Goal: Task Accomplishment & Management: Use online tool/utility

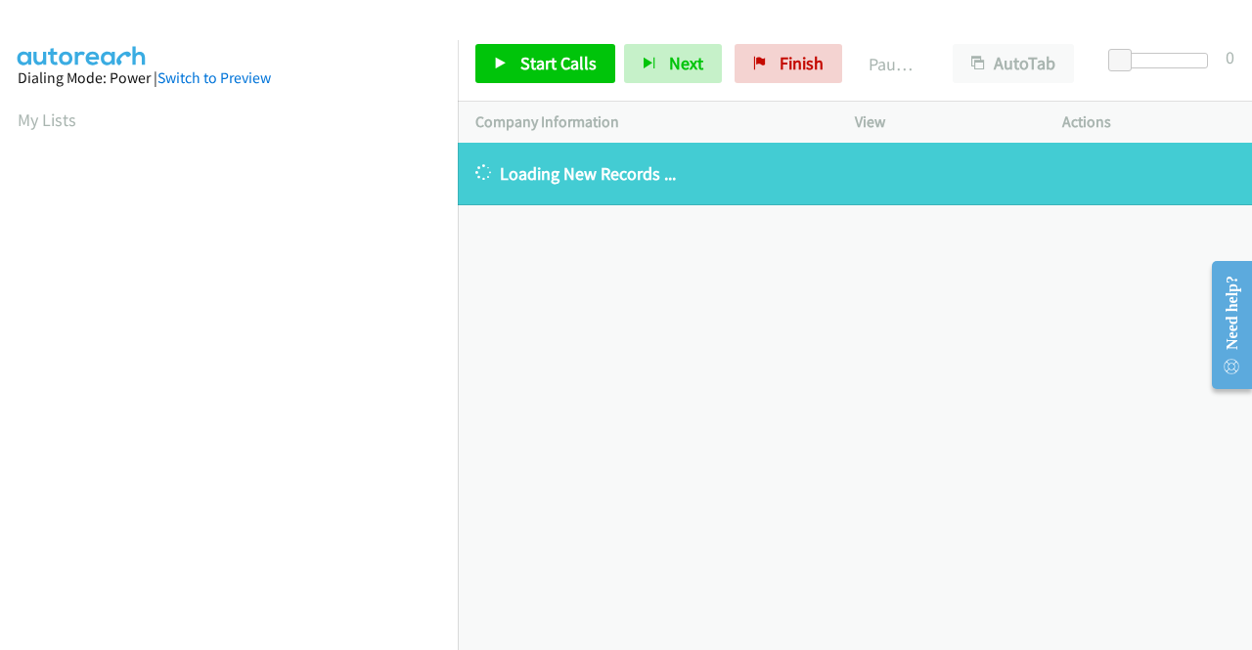
click at [1127, 408] on div "+1 415-964-1034 Call failed - Please reload the list and try again The Callbar …" at bounding box center [855, 397] width 794 height 508
click at [781, 65] on span "Finish" at bounding box center [802, 63] width 44 height 22
click at [780, 55] on span "Finish" at bounding box center [802, 63] width 44 height 22
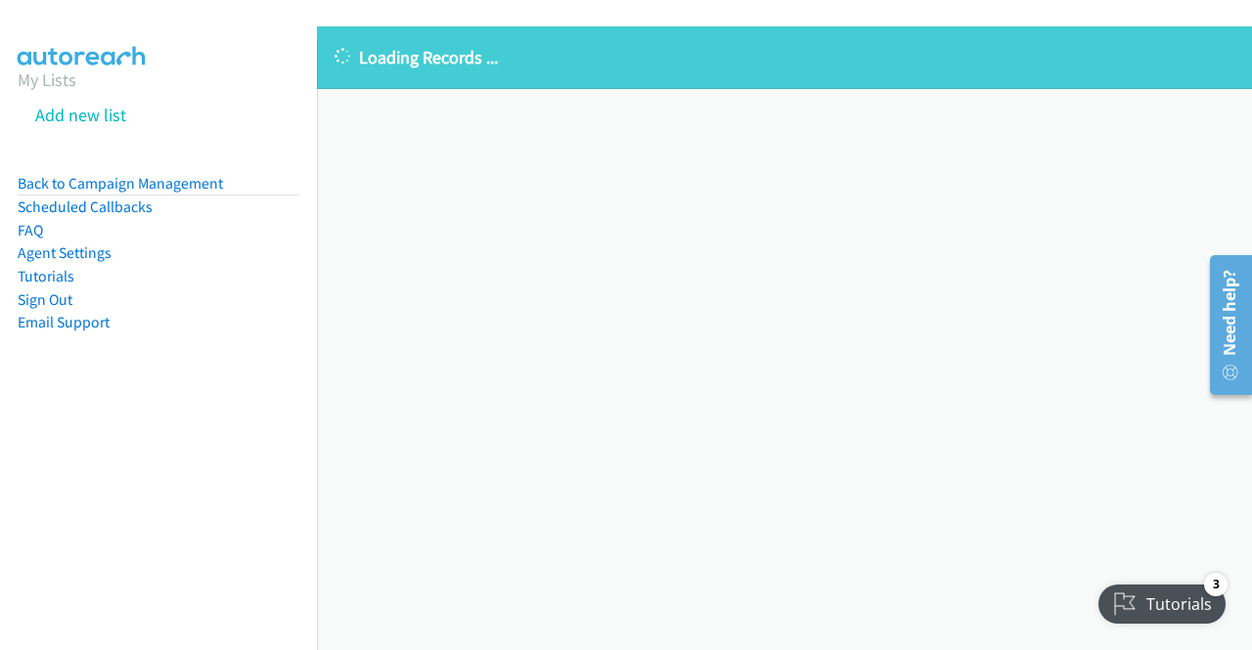
click at [61, 81] on link "My Lists" at bounding box center [47, 79] width 59 height 22
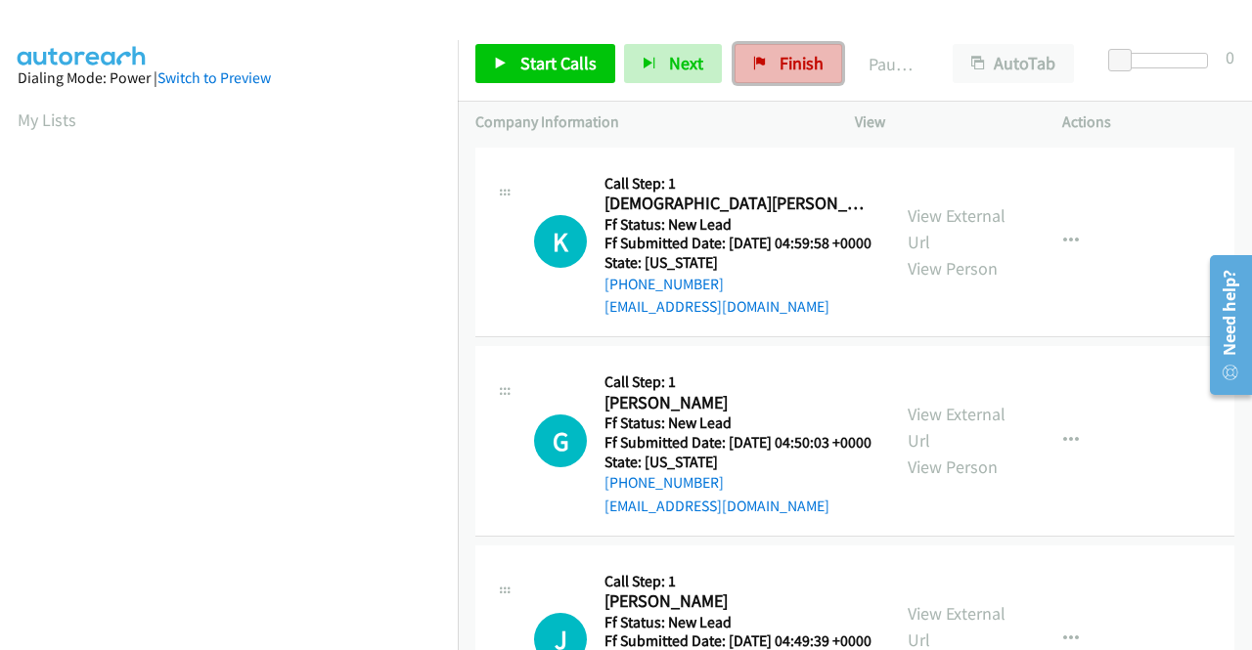
click at [789, 63] on span "Finish" at bounding box center [802, 63] width 44 height 22
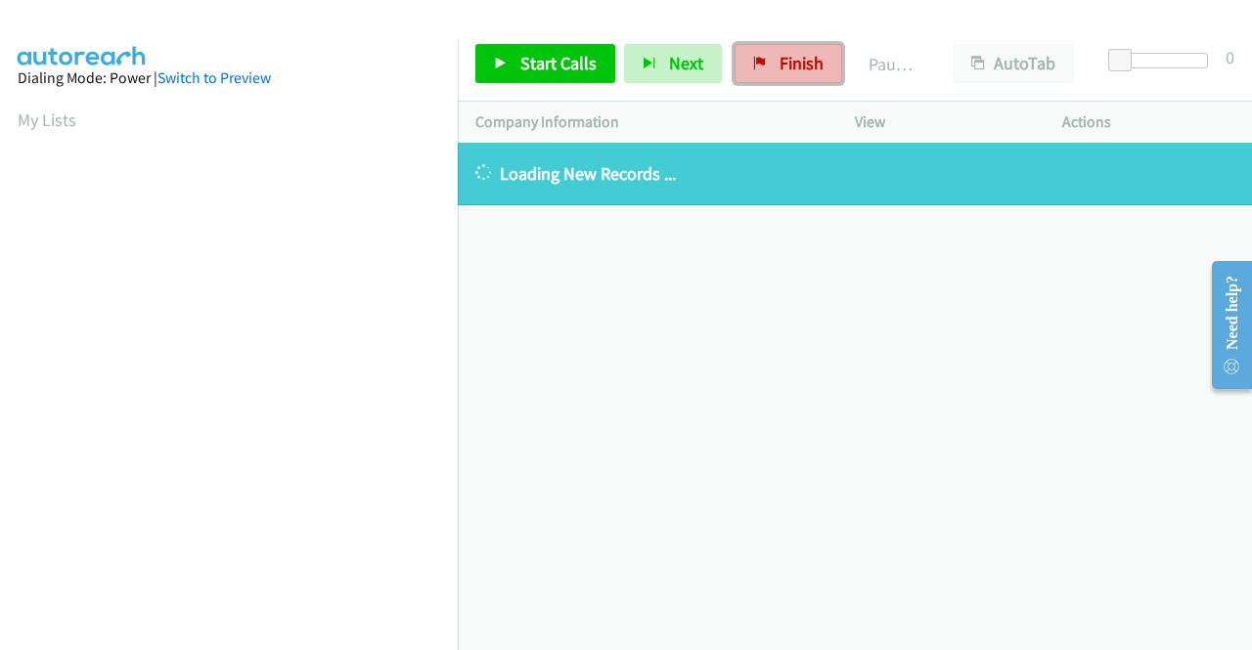
click at [811, 68] on span "Finish" at bounding box center [802, 63] width 44 height 22
click at [749, 75] on link "Finish" at bounding box center [789, 63] width 108 height 39
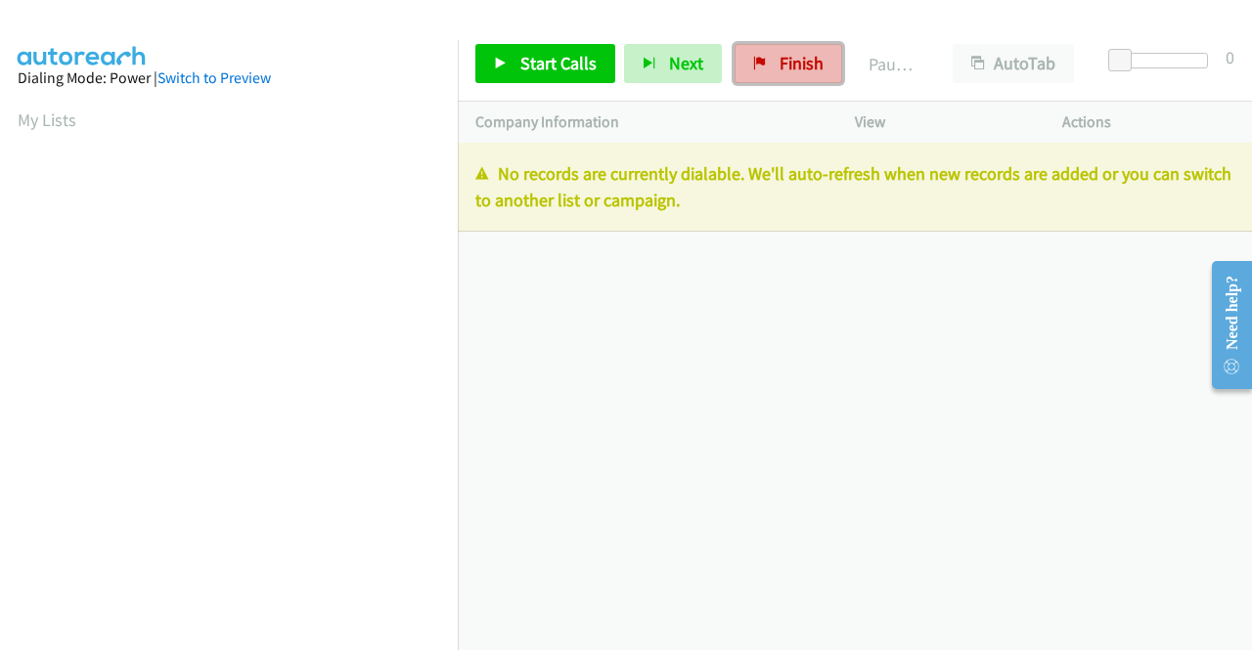
click at [781, 61] on span "Finish" at bounding box center [802, 63] width 44 height 22
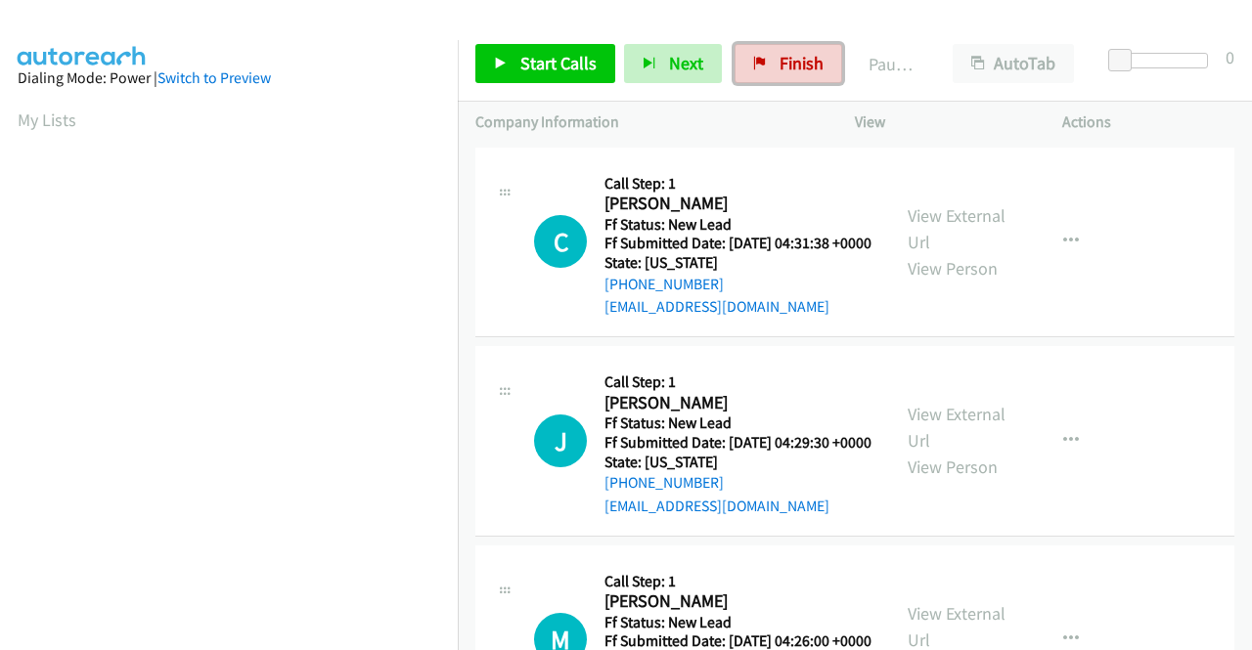
drag, startPoint x: 767, startPoint y: 62, endPoint x: 696, endPoint y: 95, distance: 77.9
click at [767, 62] on link "Finish" at bounding box center [789, 63] width 108 height 39
